Goal: Task Accomplishment & Management: Use online tool/utility

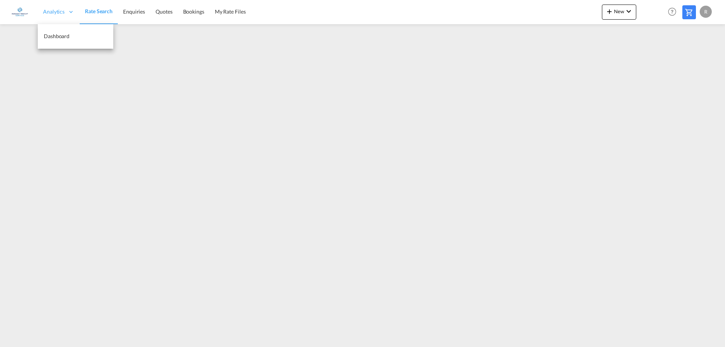
click at [58, 11] on span "Analytics" at bounding box center [54, 12] width 22 height 8
click at [132, 11] on span "Enquiries" at bounding box center [134, 11] width 22 height 6
